Goal: Task Accomplishment & Management: Manage account settings

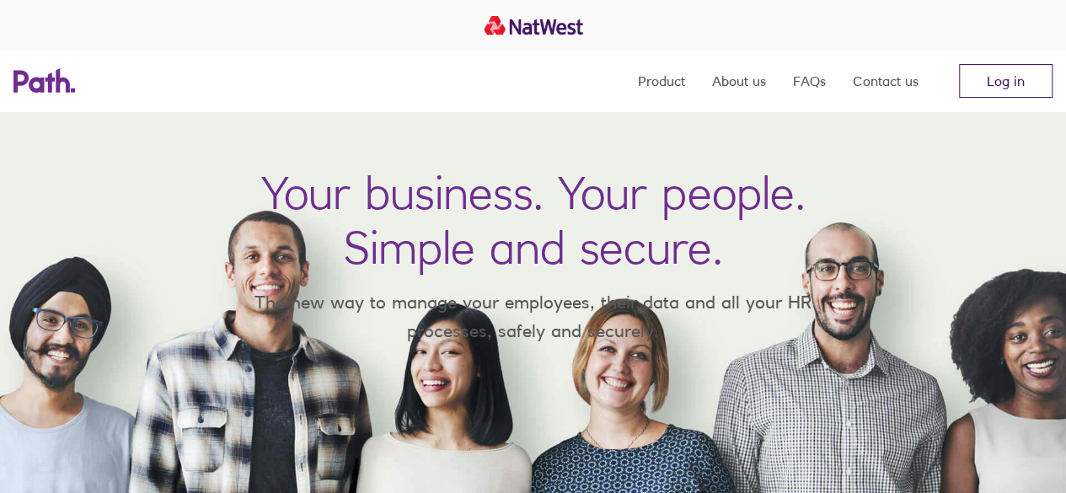
click at [1022, 88] on link "Log in" at bounding box center [1006, 81] width 94 height 34
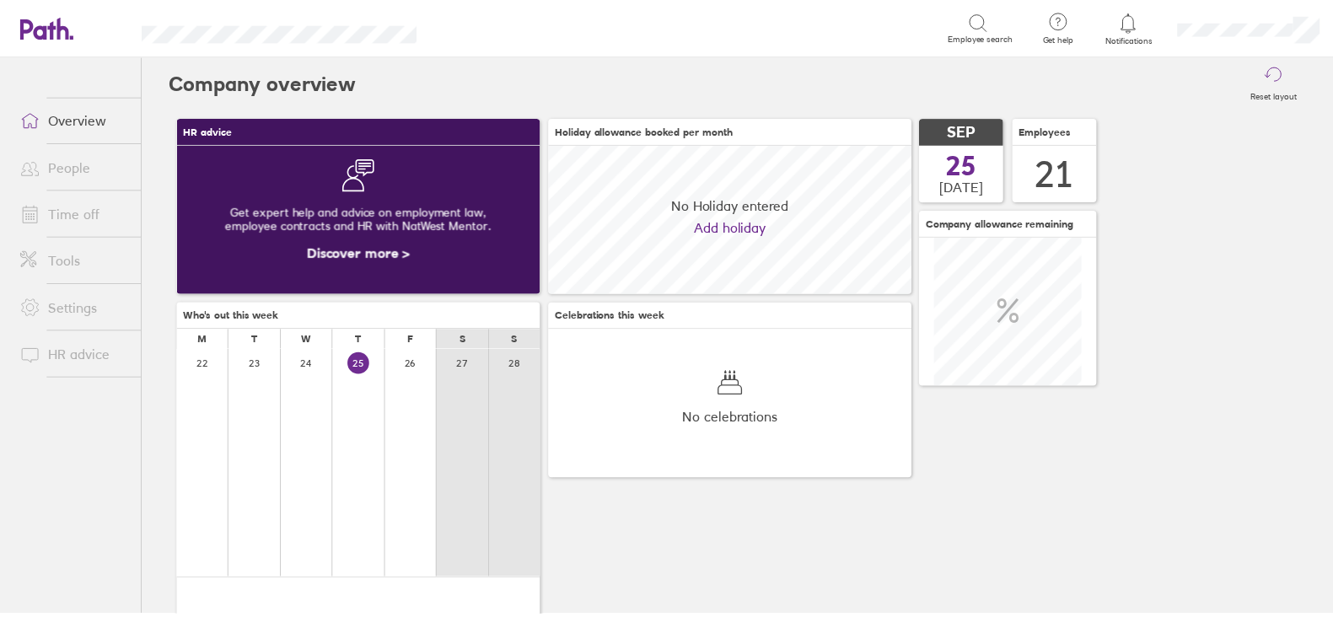
scroll to position [149, 367]
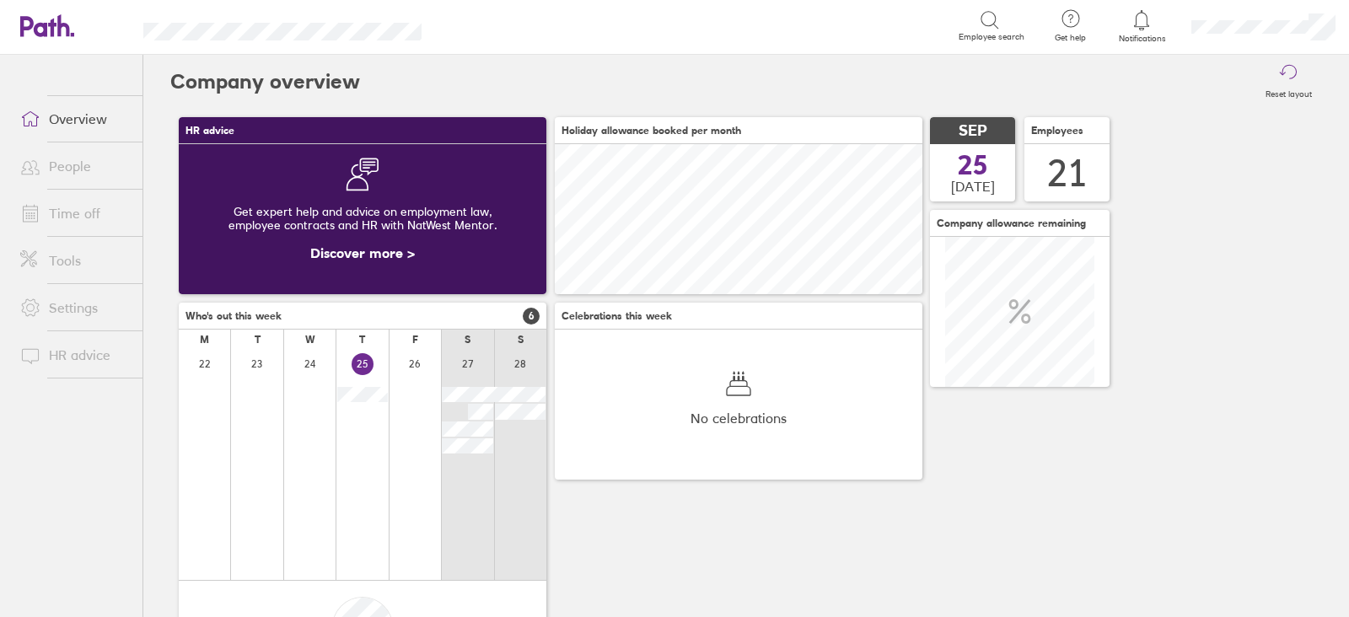
click at [46, 208] on span at bounding box center [28, 213] width 42 height 20
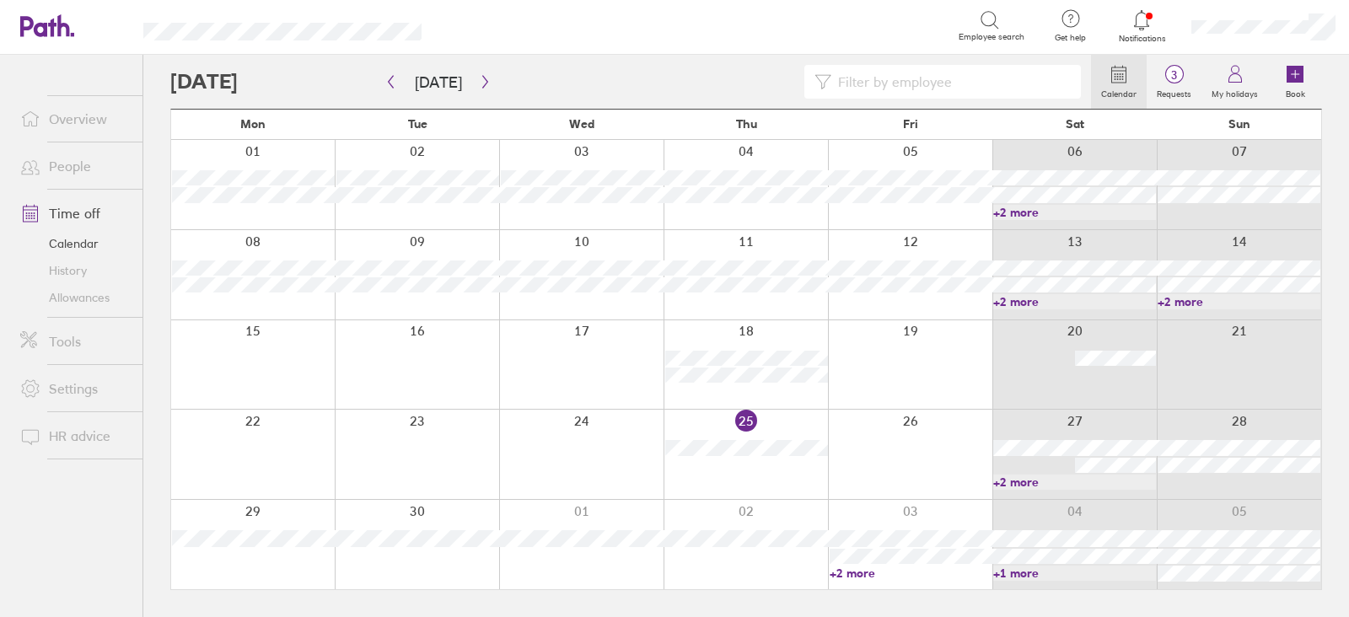
click at [856, 571] on link "+2 more" at bounding box center [911, 573] width 163 height 15
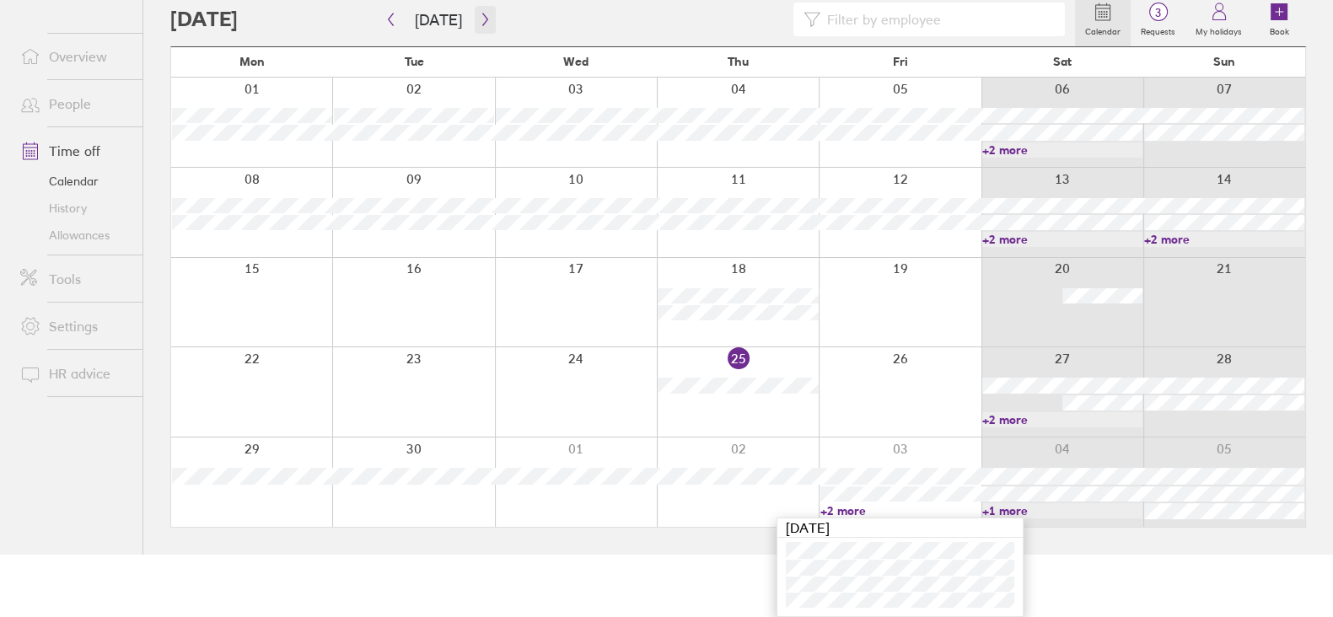
click at [479, 19] on icon "button" at bounding box center [485, 19] width 13 height 13
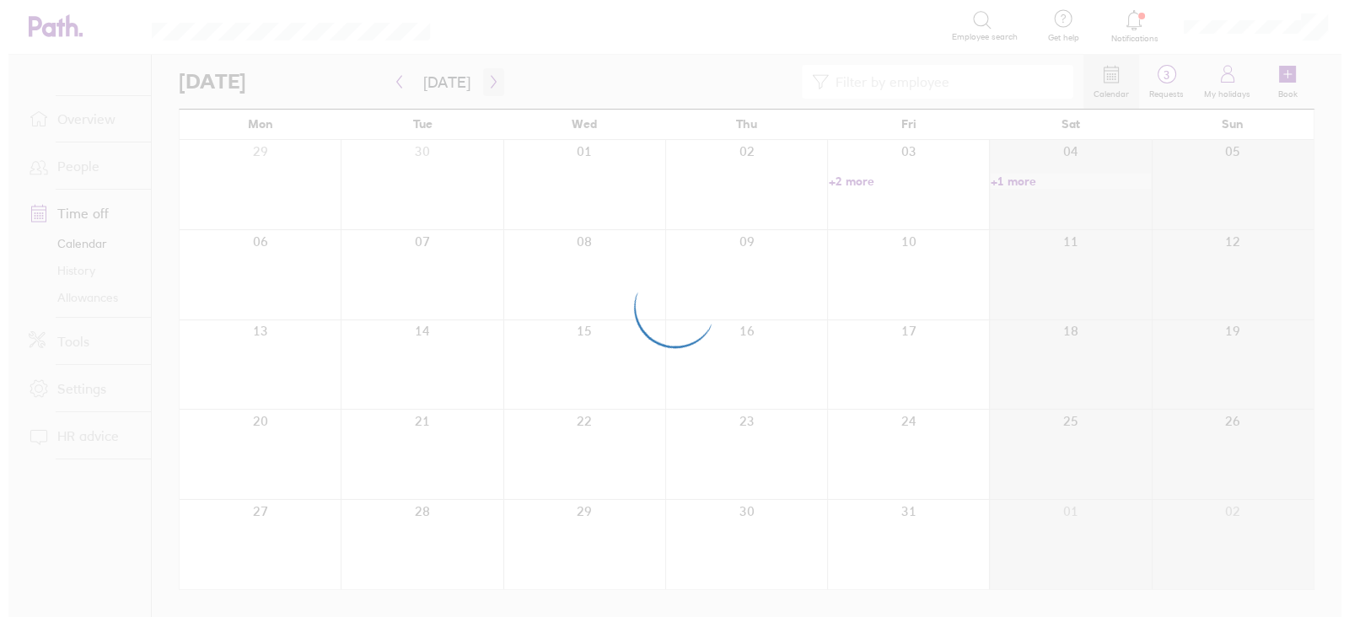
scroll to position [0, 0]
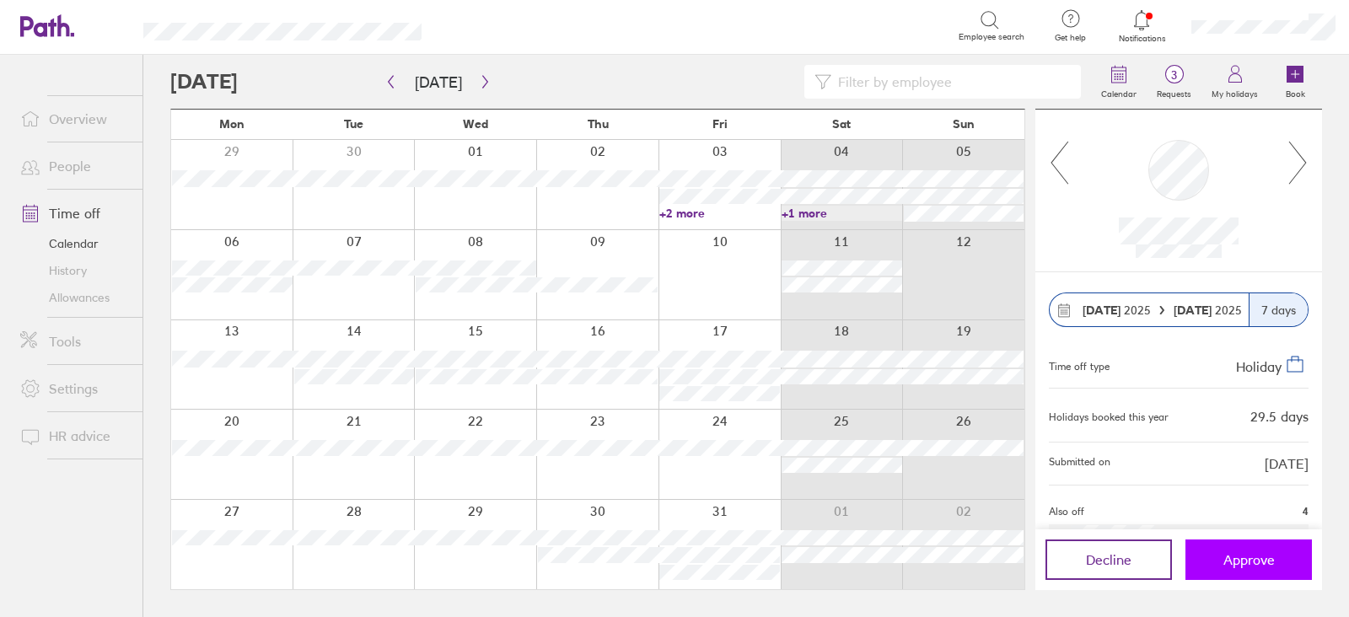
click at [1249, 552] on span "Approve" at bounding box center [1248, 559] width 51 height 15
click at [1243, 558] on span "Approve" at bounding box center [1248, 559] width 51 height 15
click at [696, 208] on link "+2 more" at bounding box center [719, 212] width 121 height 15
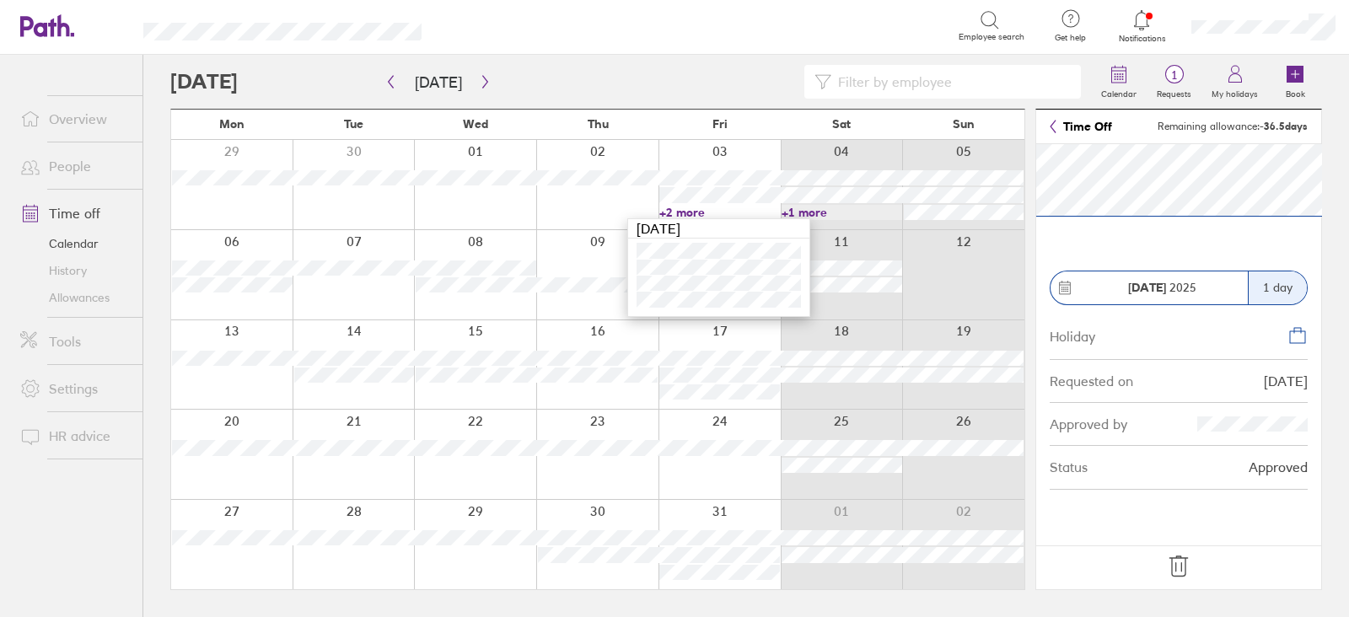
click at [1176, 574] on icon at bounding box center [1178, 566] width 27 height 27
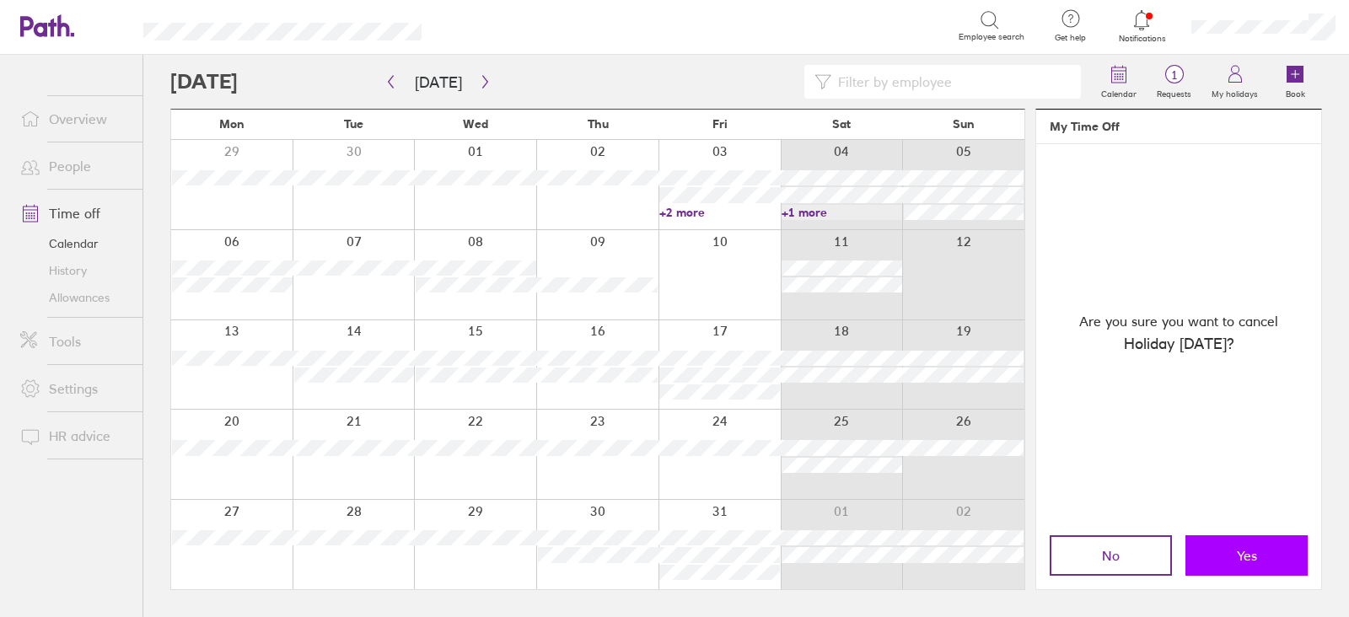
click at [1216, 559] on button "Yes" at bounding box center [1246, 555] width 122 height 40
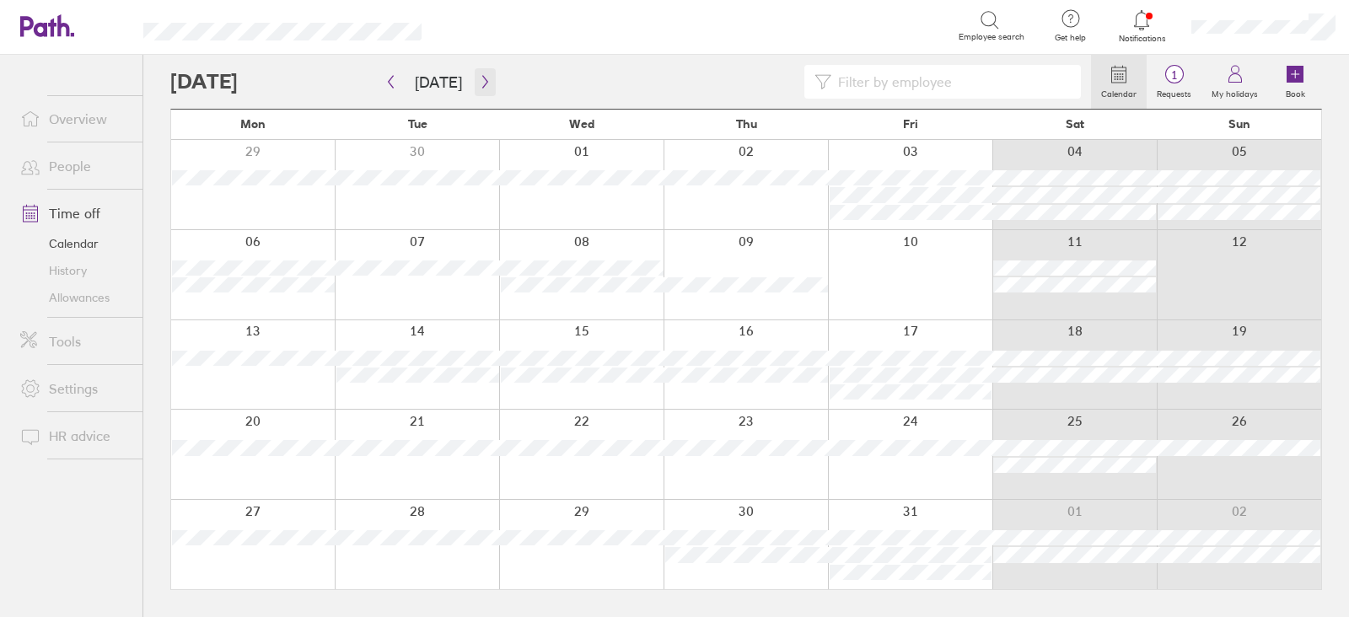
click at [479, 76] on icon "button" at bounding box center [485, 81] width 13 height 13
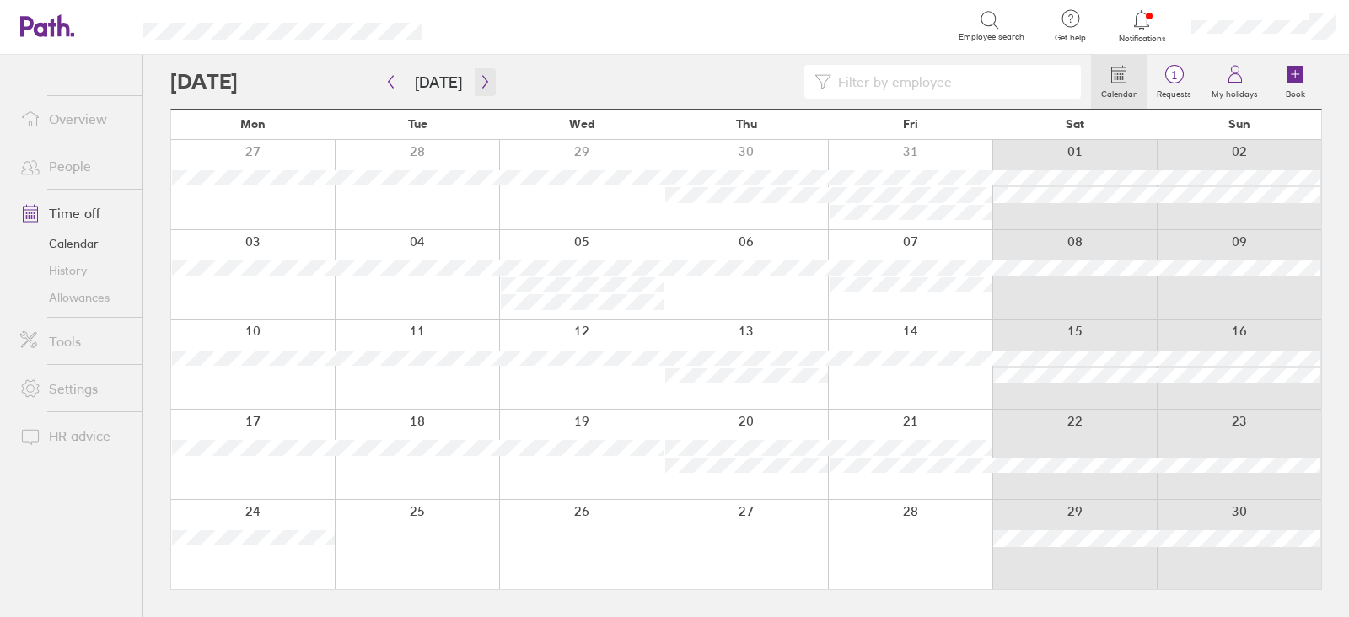
click at [480, 77] on icon "button" at bounding box center [485, 81] width 13 height 13
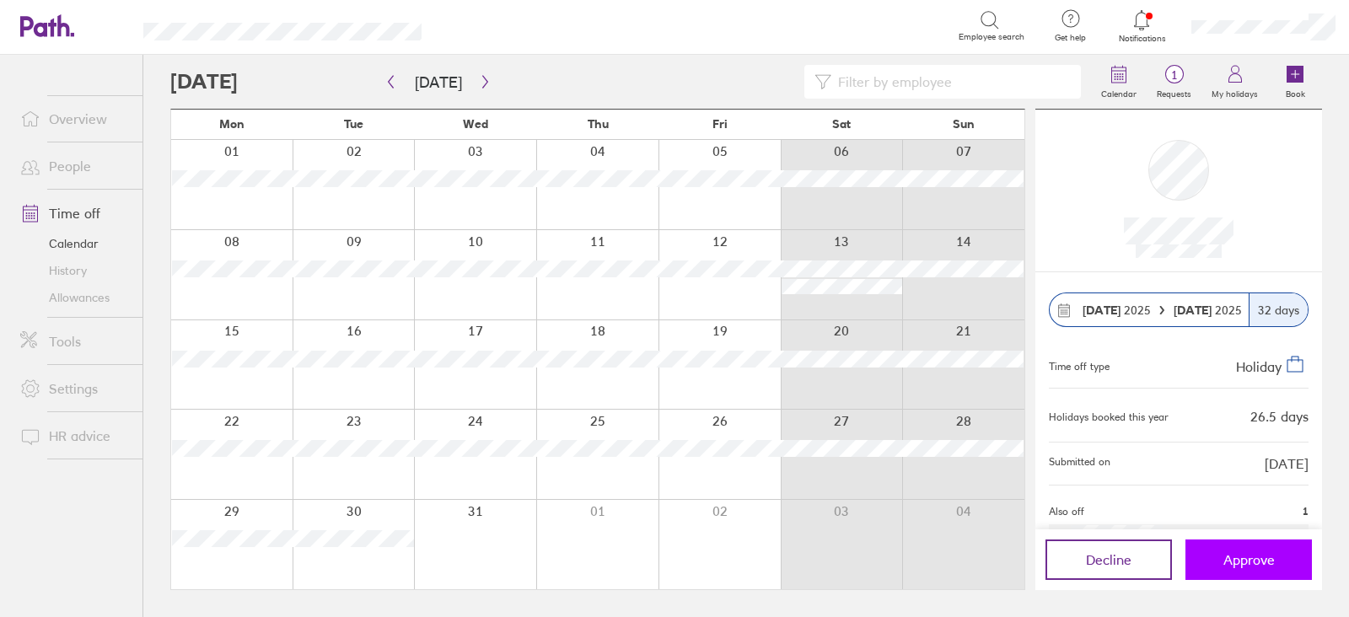
click at [1218, 561] on button "Approve" at bounding box center [1248, 560] width 126 height 40
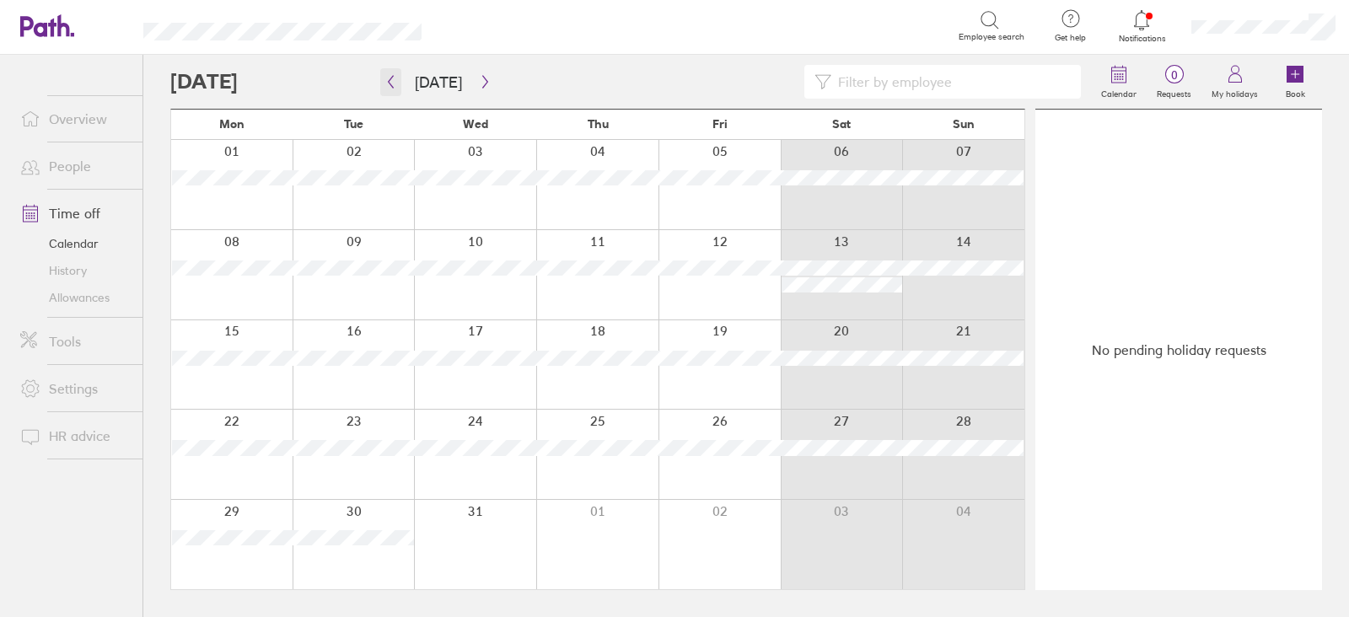
click at [392, 79] on icon "button" at bounding box center [390, 81] width 13 height 13
